Goal: Information Seeking & Learning: Learn about a topic

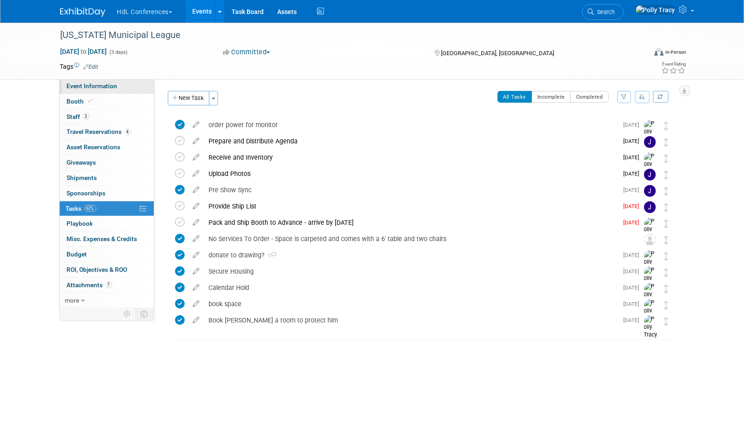
click at [79, 84] on span "Event Information" at bounding box center [92, 85] width 51 height 7
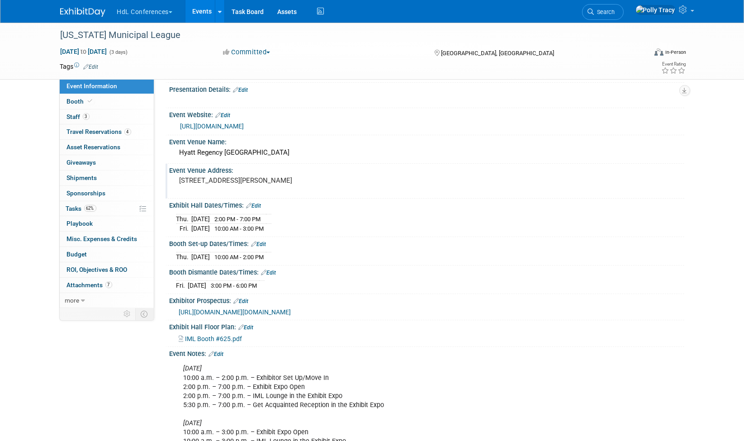
scroll to position [67, 0]
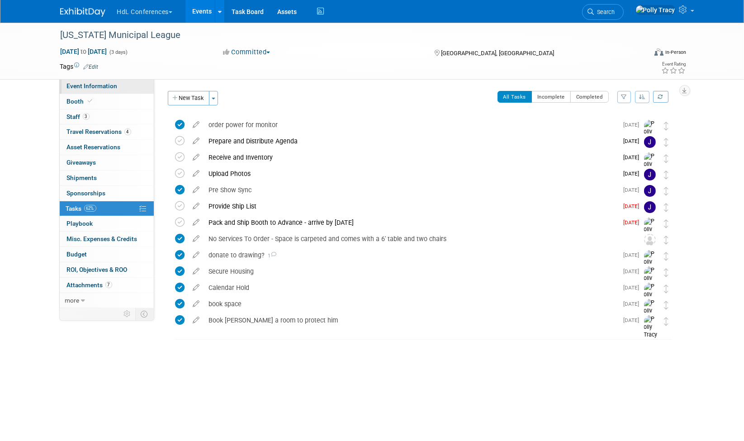
click at [95, 86] on span "Event Information" at bounding box center [92, 85] width 51 height 7
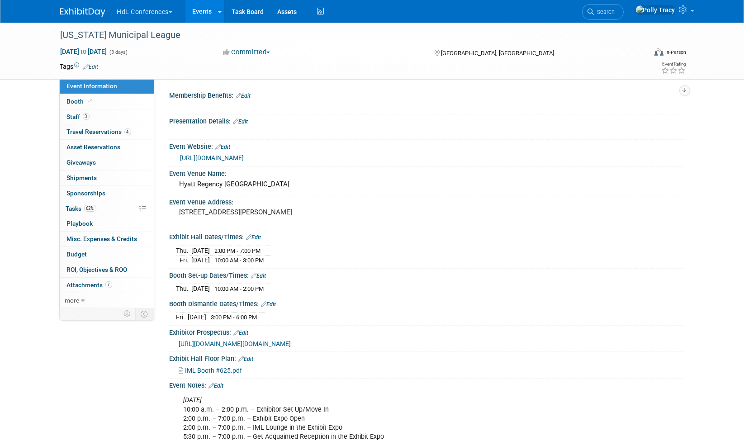
click at [229, 157] on link "[URL][DOMAIN_NAME]" at bounding box center [213, 157] width 64 height 7
click at [72, 100] on span "Booth" at bounding box center [81, 101] width 28 height 7
